Goal: Information Seeking & Learning: Understand process/instructions

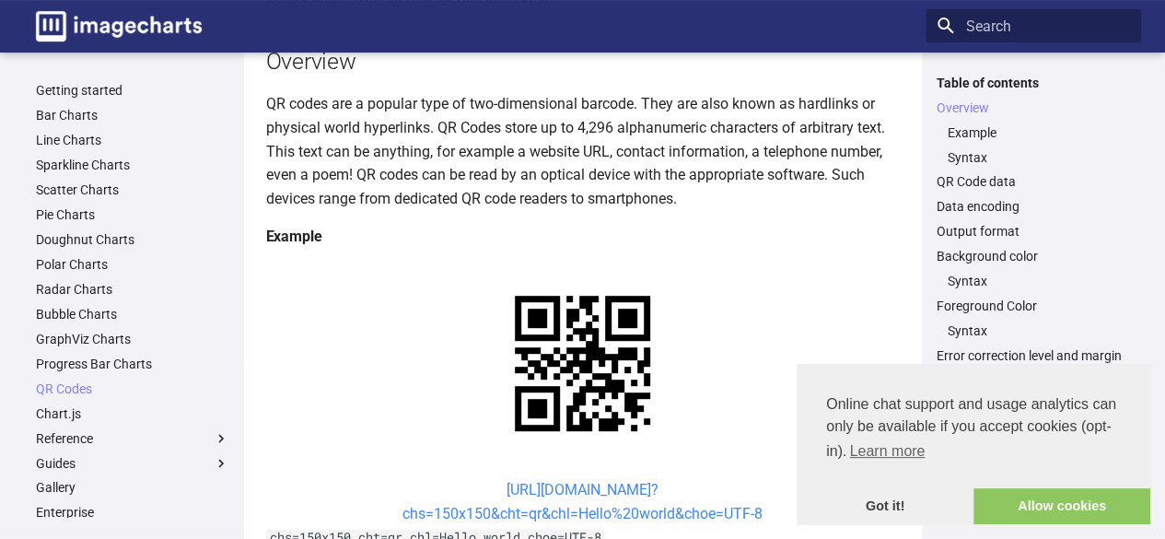
scroll to position [276, 0]
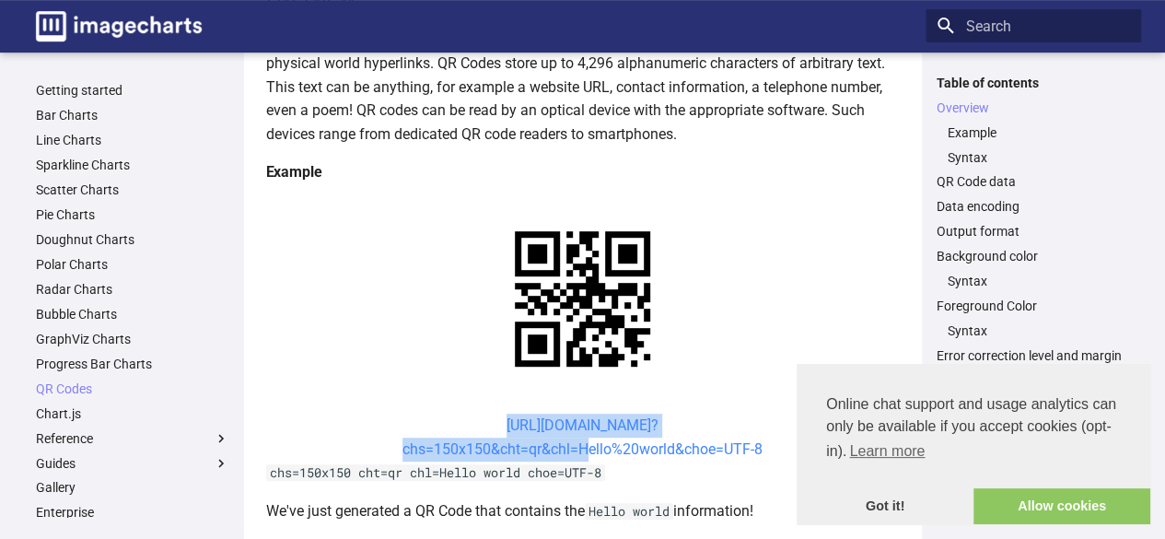
drag, startPoint x: 473, startPoint y: 244, endPoint x: 578, endPoint y: 275, distance: 109.6
click at [578, 414] on center "[URL][DOMAIN_NAME]? chs=150x150&cht=qr&chl=Hello%20world&choe=UTF-8" at bounding box center [583, 437] width 634 height 47
copy link "[URL][DOMAIN_NAME]? chs=150x150&cht=qr&chl="
click at [581, 416] on link "[URL][DOMAIN_NAME]? chs=150x150&cht=qr&chl=Hello%20world&choe=UTF-8" at bounding box center [582, 436] width 360 height 41
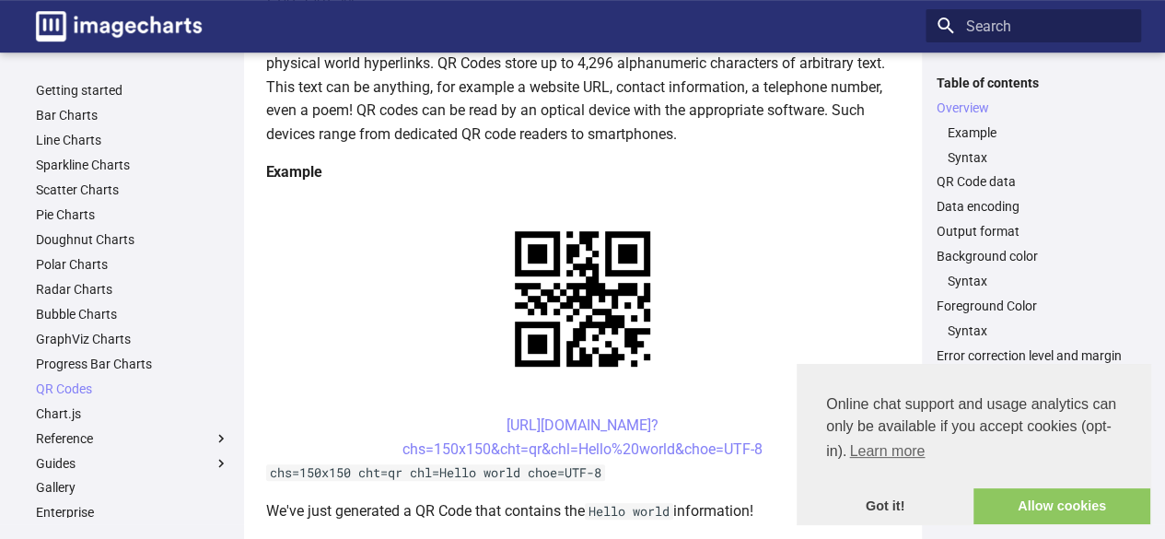
scroll to position [368, 0]
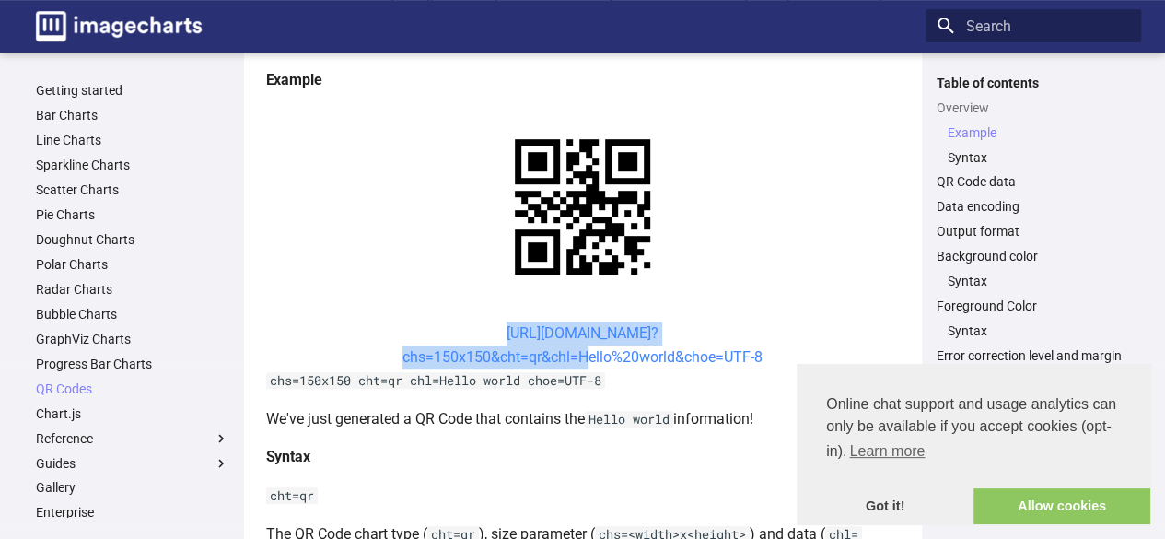
drag, startPoint x: 468, startPoint y: 330, endPoint x: 575, endPoint y: 362, distance: 111.6
click at [575, 362] on center "[URL][DOMAIN_NAME]? chs=150x150&cht=qr&chl=Hello%20world&choe=UTF-8" at bounding box center [583, 344] width 634 height 47
copy link "[URL][DOMAIN_NAME]? chs=150x150&cht=qr&chl="
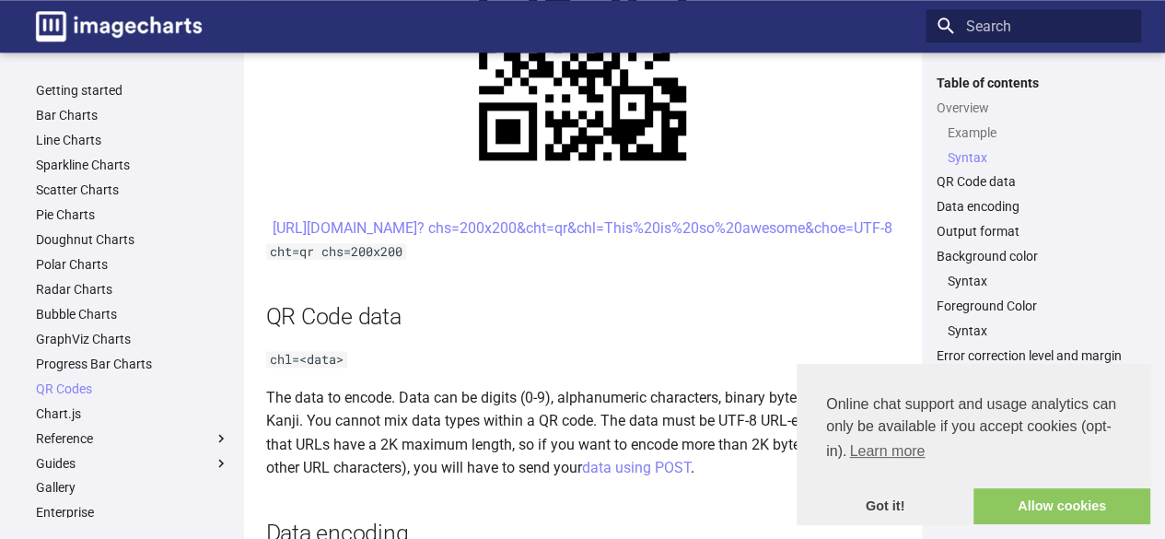
scroll to position [1013, 0]
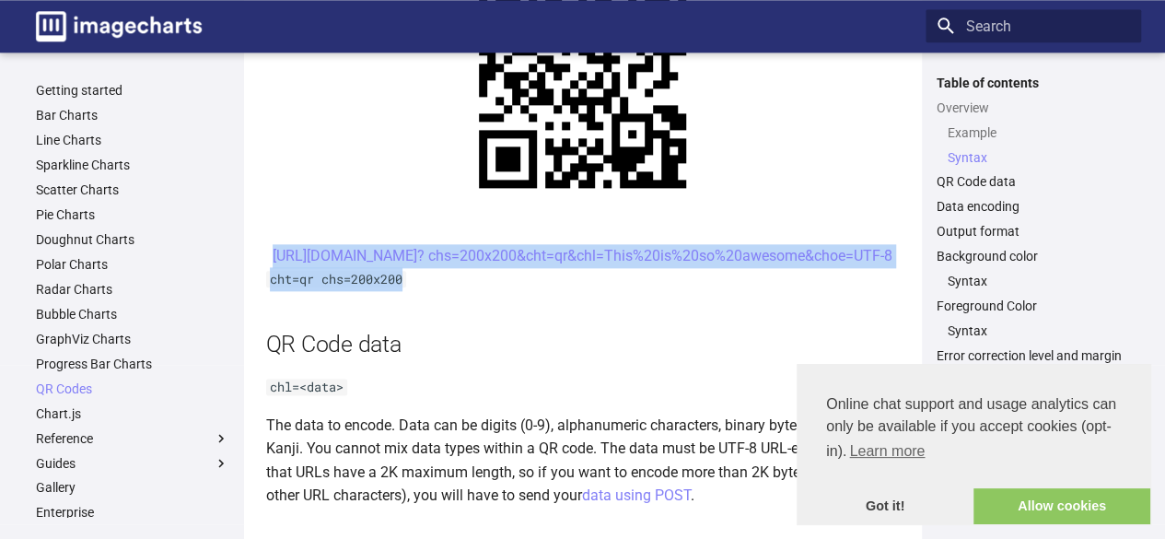
drag, startPoint x: 473, startPoint y: 255, endPoint x: 525, endPoint y: 296, distance: 65.6
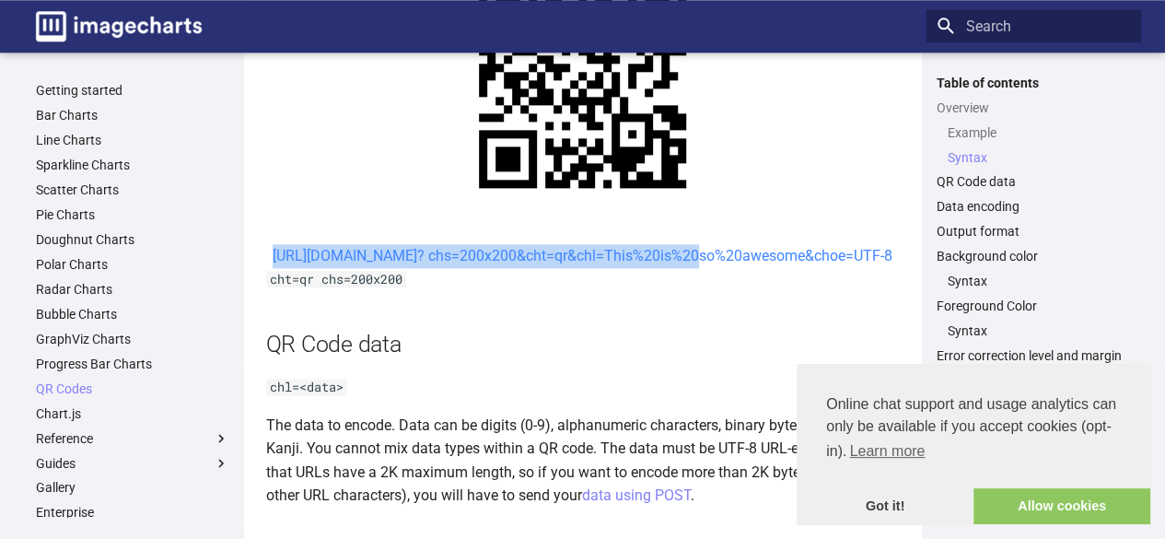
drag, startPoint x: 473, startPoint y: 251, endPoint x: 525, endPoint y: 285, distance: 61.8
click at [525, 268] on center "[URL][DOMAIN_NAME]? chs=200x200&cht=qr&chl=This%20is%20so%20awesome&choe=UTF-8" at bounding box center [583, 256] width 634 height 24
copy link "[URL][DOMAIN_NAME]? chs=200x200&cht=qr&chl="
